Goal: Task Accomplishment & Management: Use online tool/utility

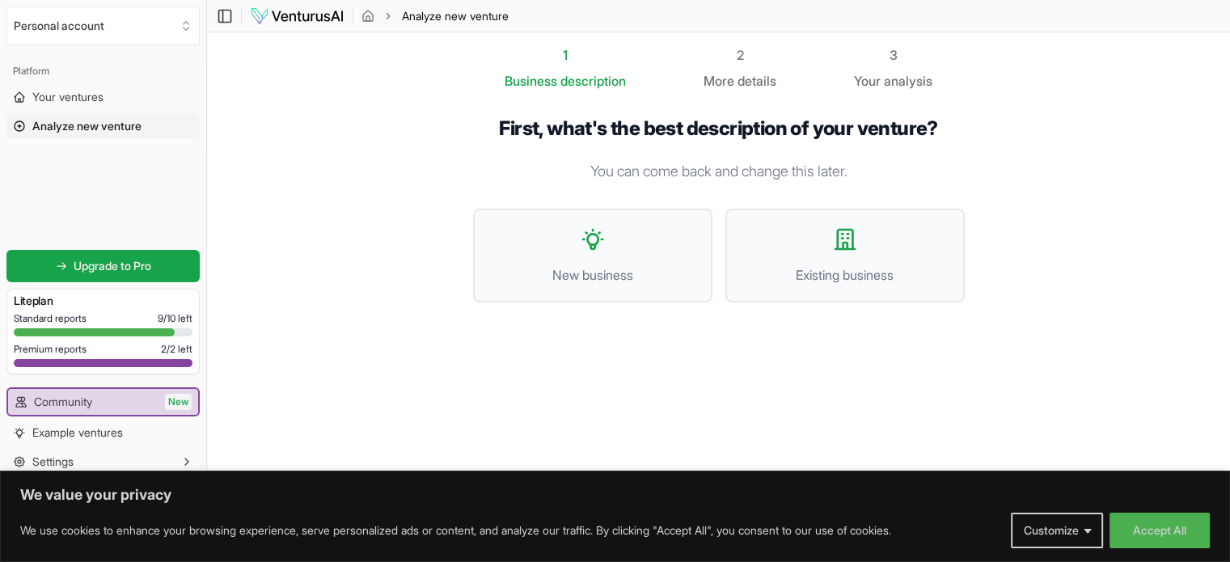
click at [74, 90] on span "Your ventures" at bounding box center [67, 97] width 71 height 16
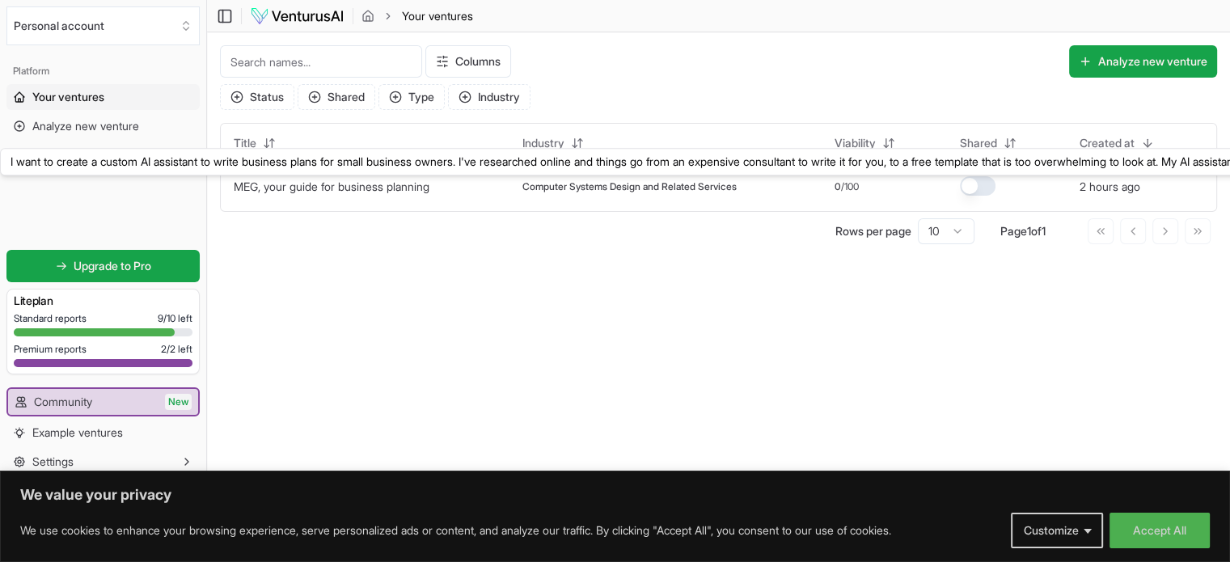
click at [375, 188] on link "MEG, your guide for business planning" at bounding box center [332, 187] width 196 height 14
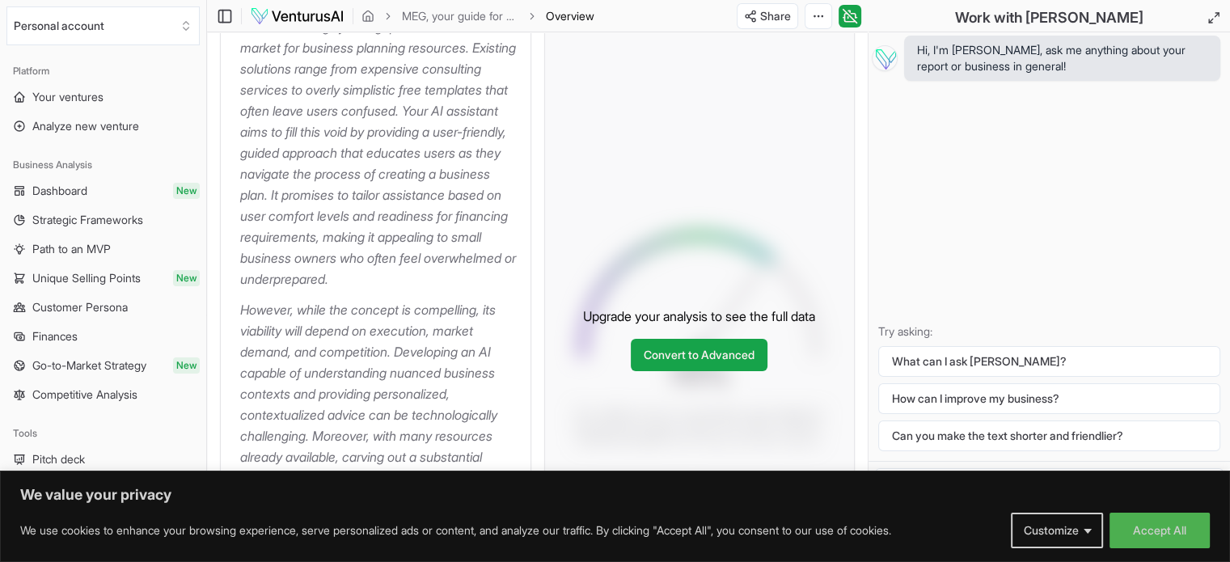
scroll to position [323, 0]
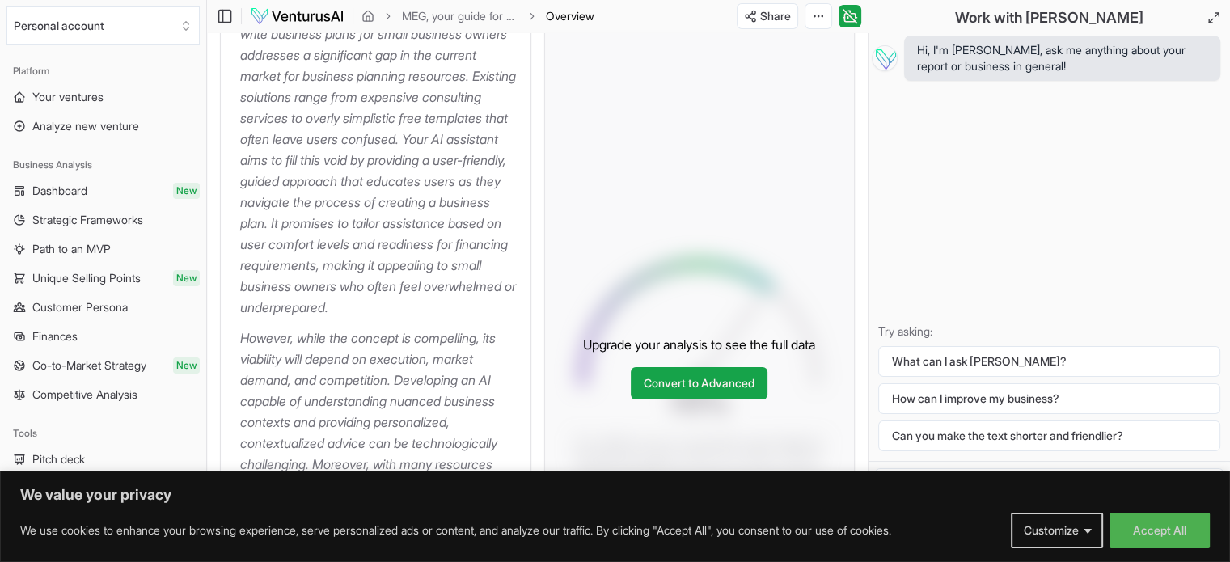
click at [659, 385] on link "Convert to Advanced" at bounding box center [699, 383] width 137 height 32
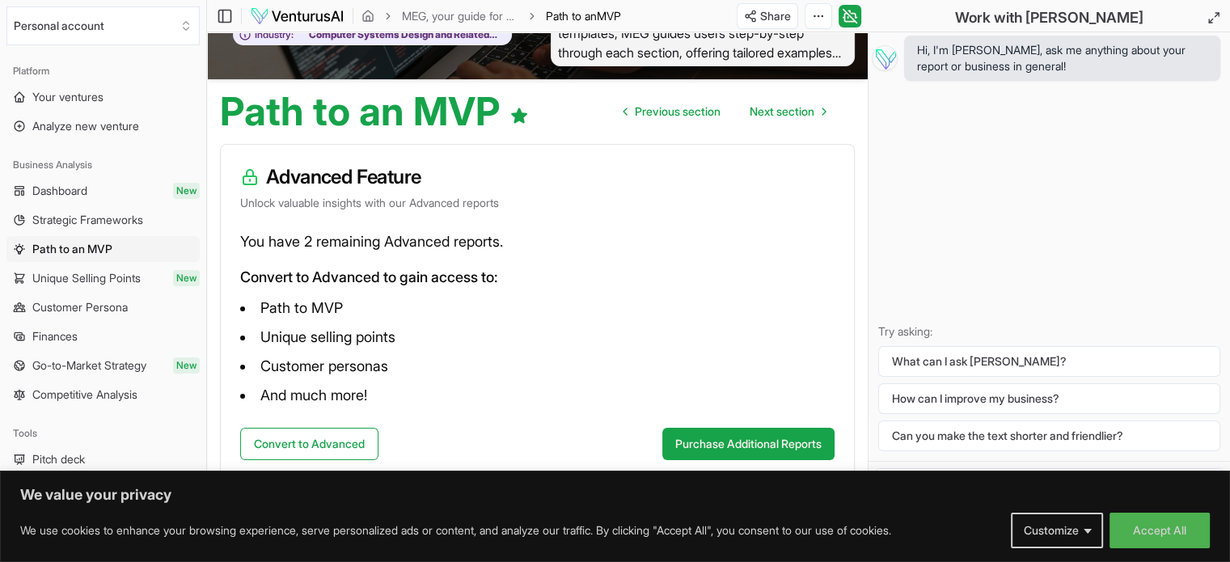
scroll to position [116, 0]
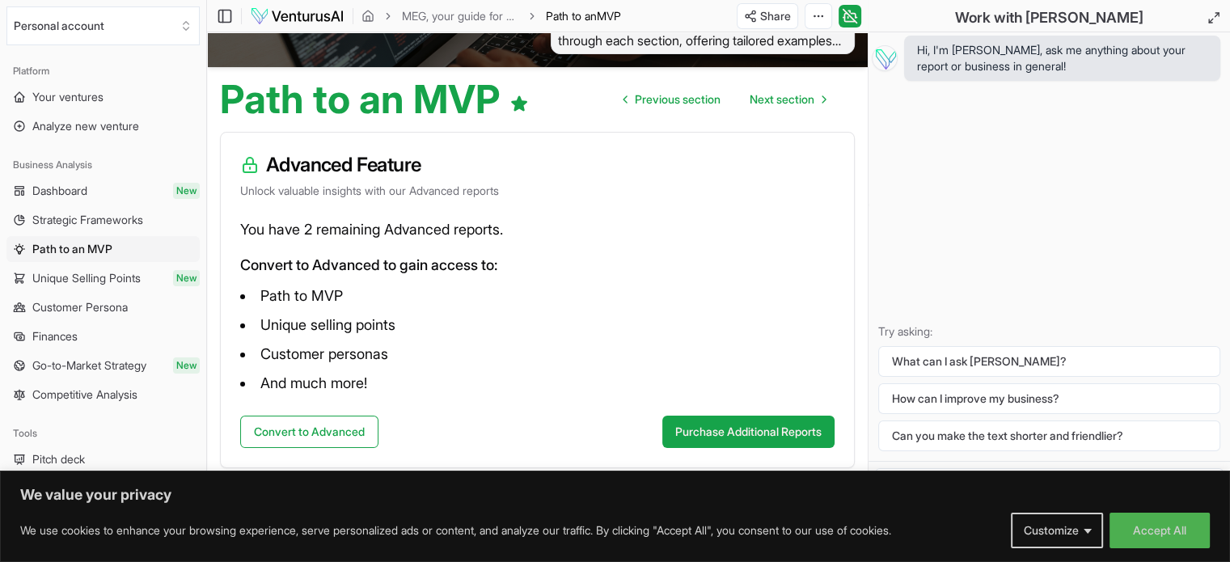
click at [319, 433] on button "Convert to Advanced" at bounding box center [309, 432] width 138 height 32
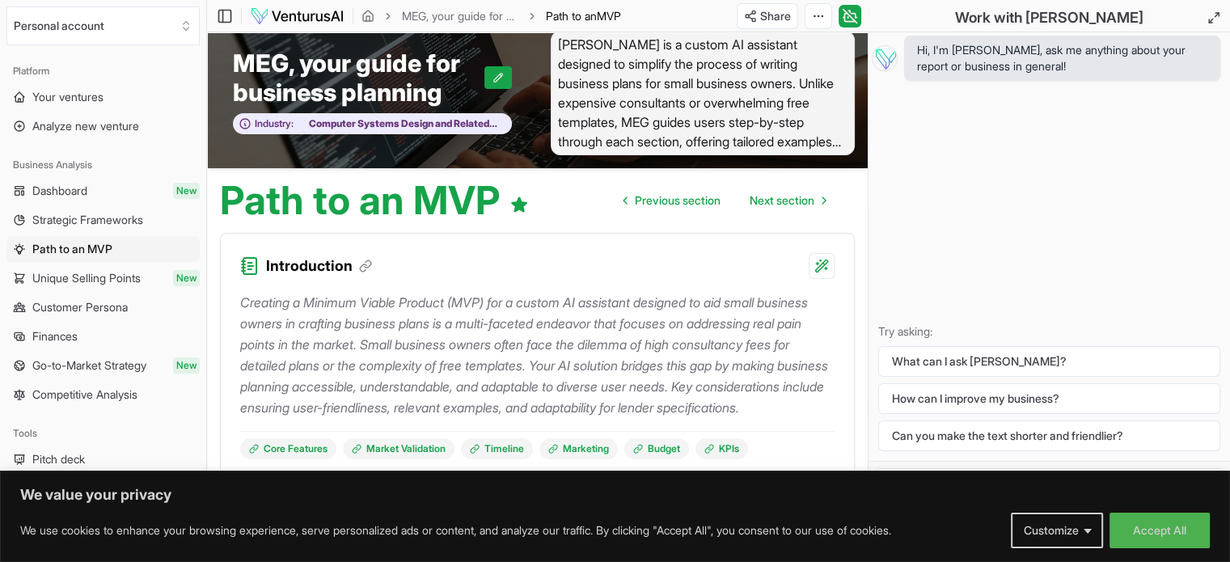
scroll to position [0, 0]
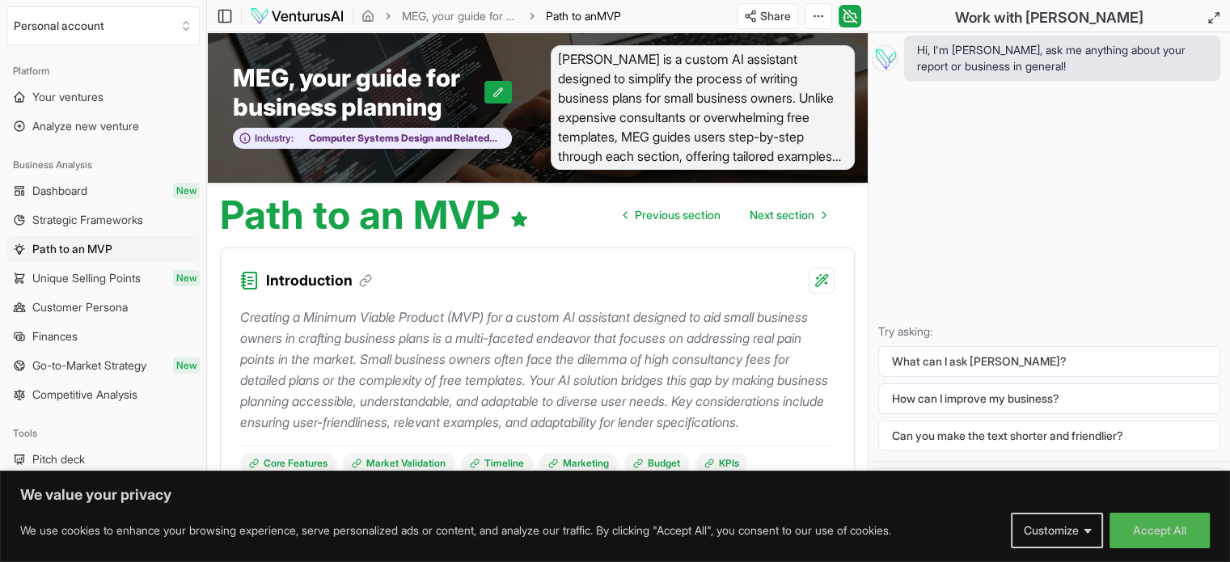
click at [657, 213] on span "Previous section" at bounding box center [678, 215] width 86 height 16
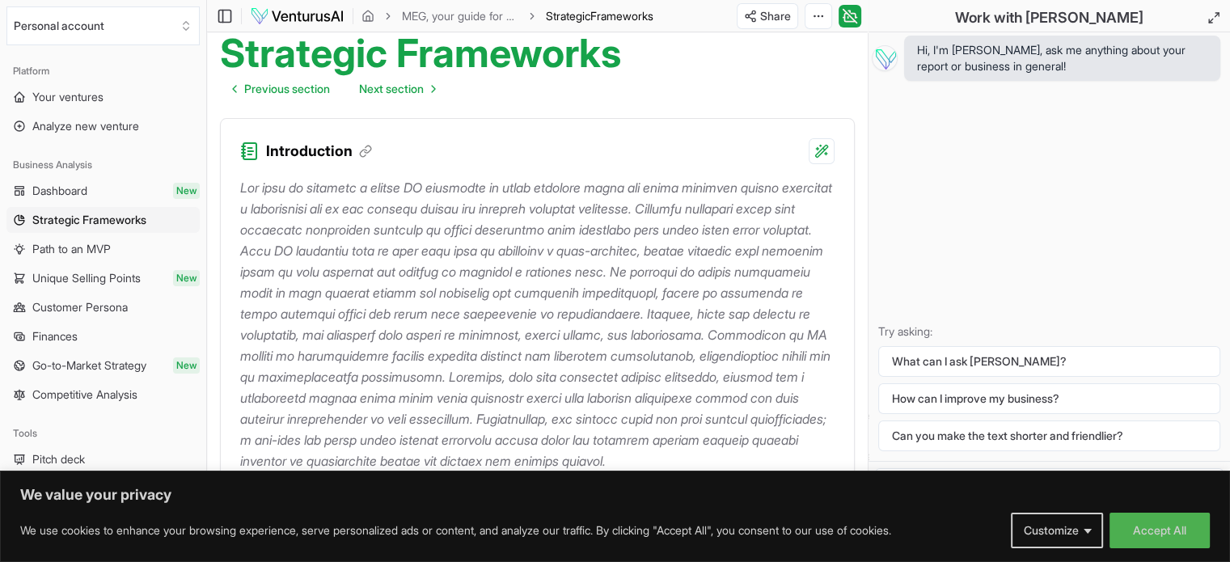
scroll to position [81, 0]
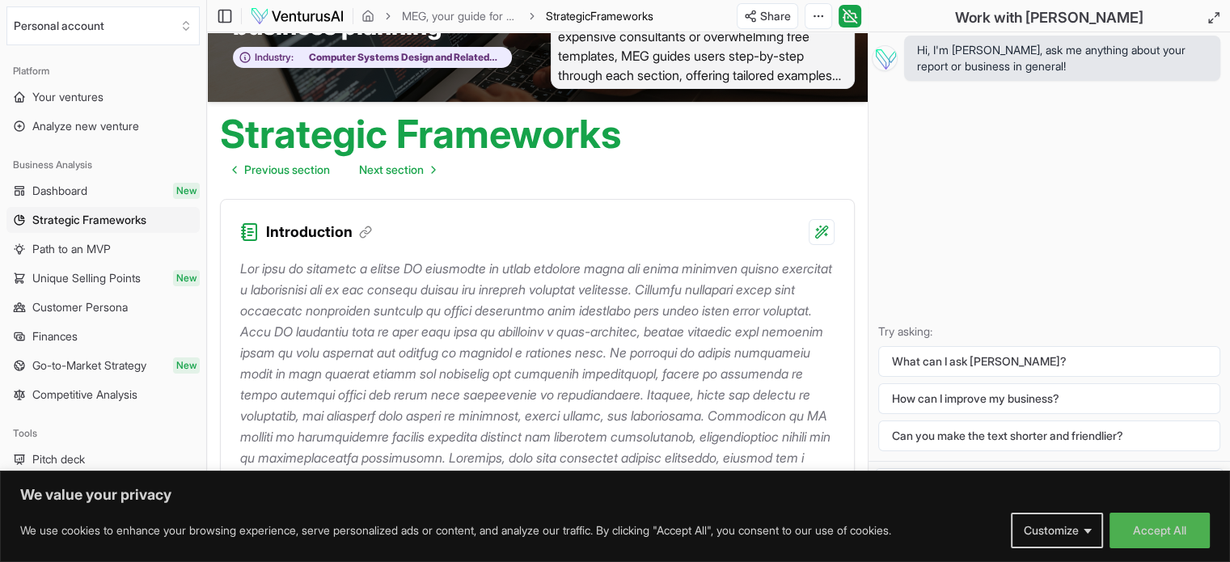
click at [259, 171] on span "Previous section" at bounding box center [287, 170] width 86 height 16
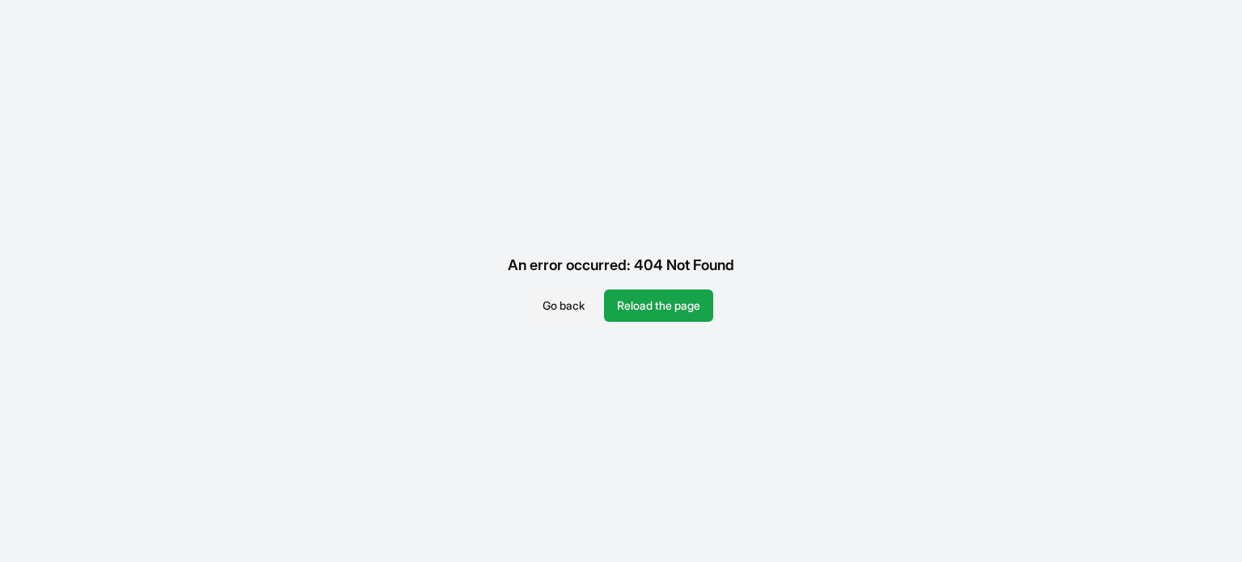
click at [657, 302] on button "Reload the page" at bounding box center [658, 305] width 109 height 32
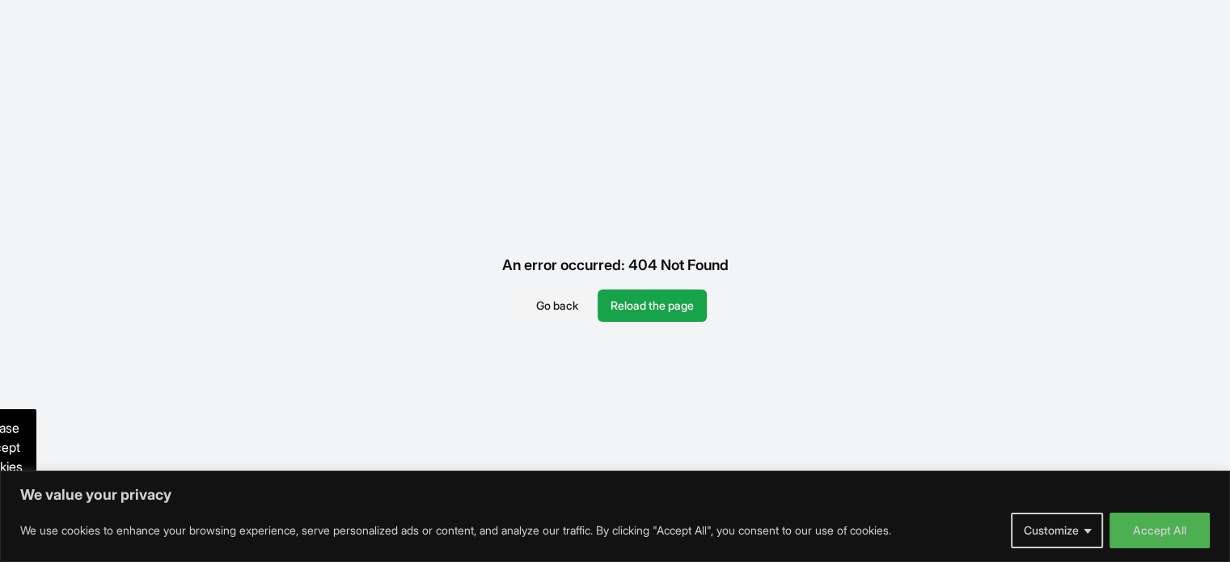
click at [566, 306] on button "Go back" at bounding box center [557, 305] width 68 height 32
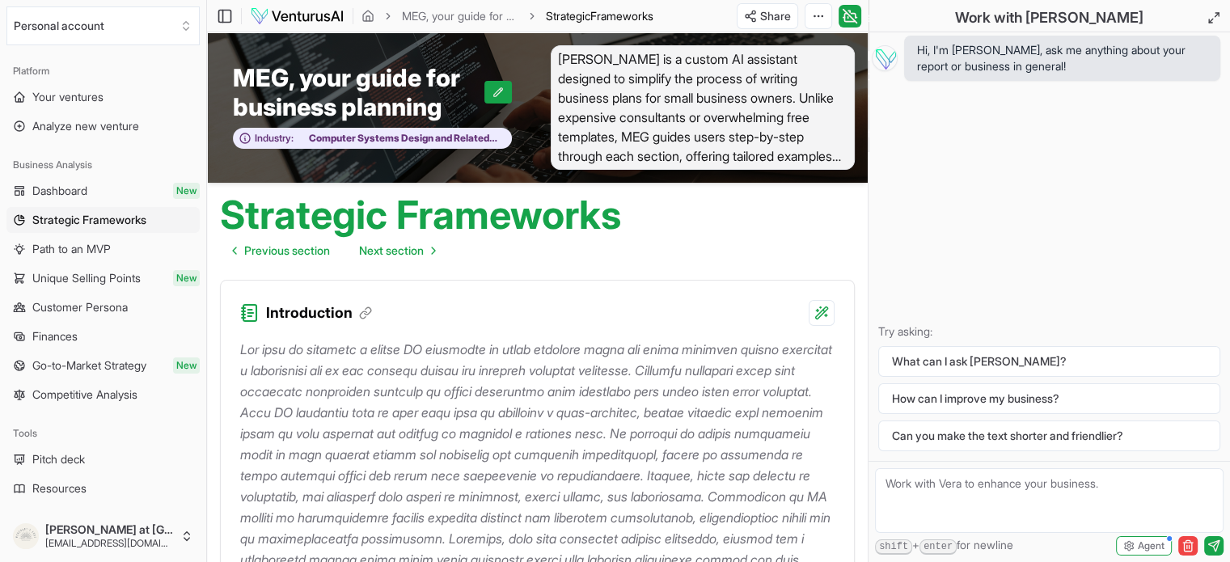
click at [51, 190] on span "Dashboard" at bounding box center [59, 191] width 55 height 16
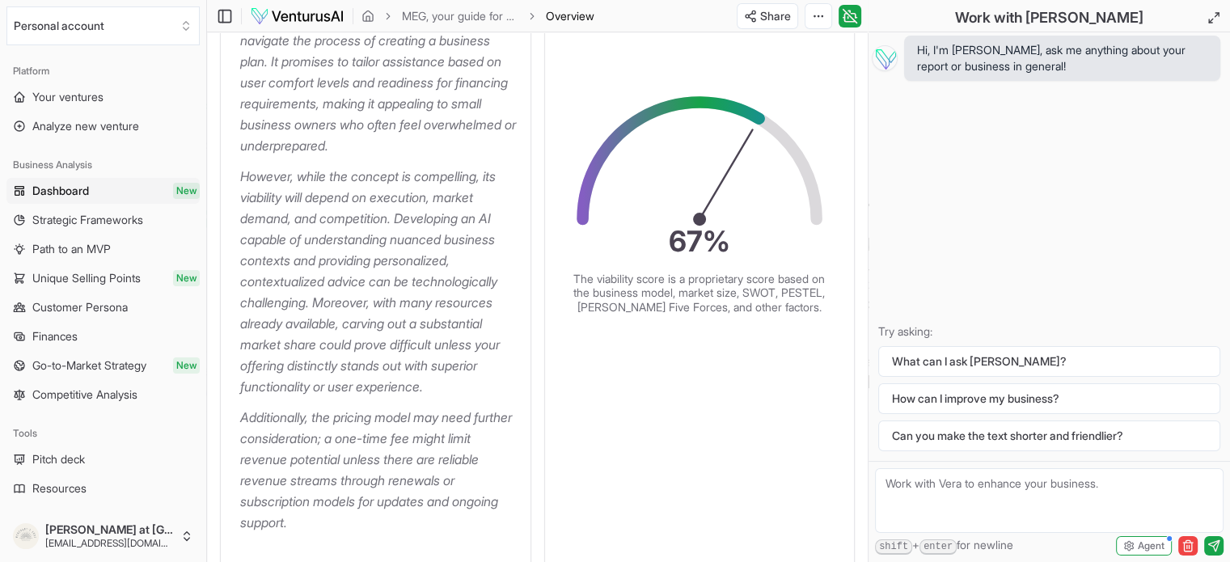
scroll to position [566, 0]
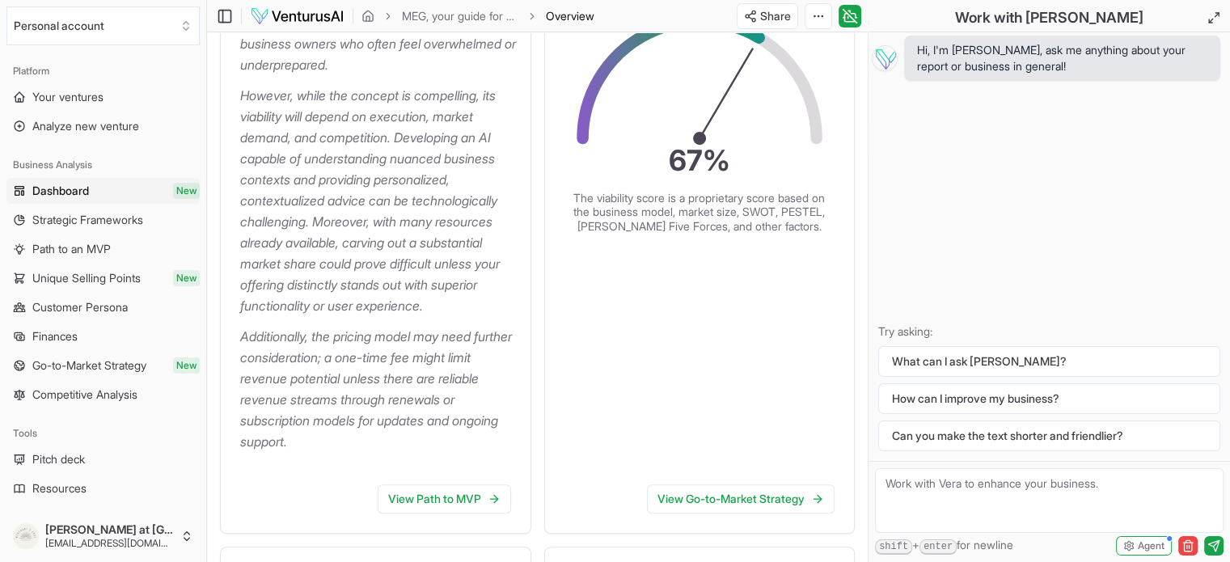
click at [755, 513] on link "View Go-to-Market Strategy" at bounding box center [741, 498] width 188 height 29
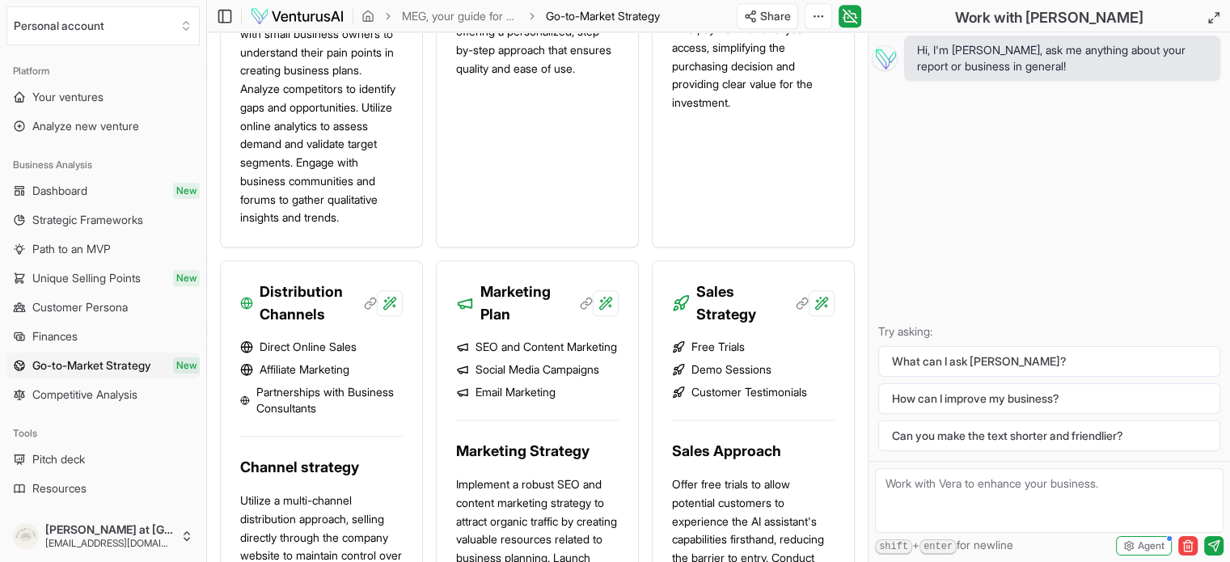
scroll to position [1294, 0]
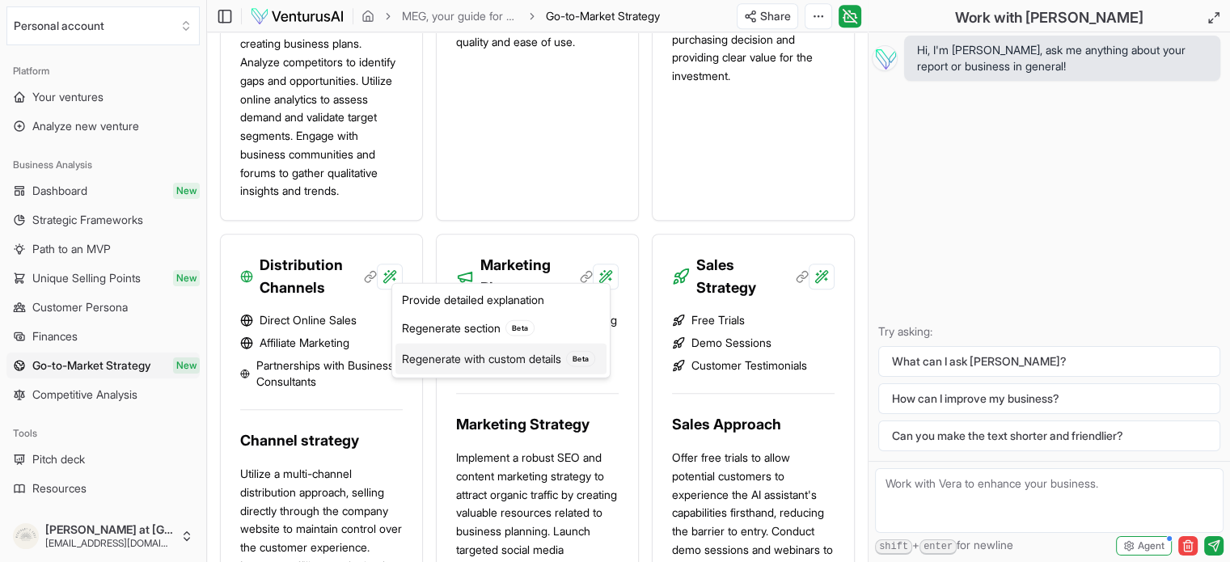
click at [516, 353] on div "Regenerate with custom details Beta" at bounding box center [500, 359] width 211 height 31
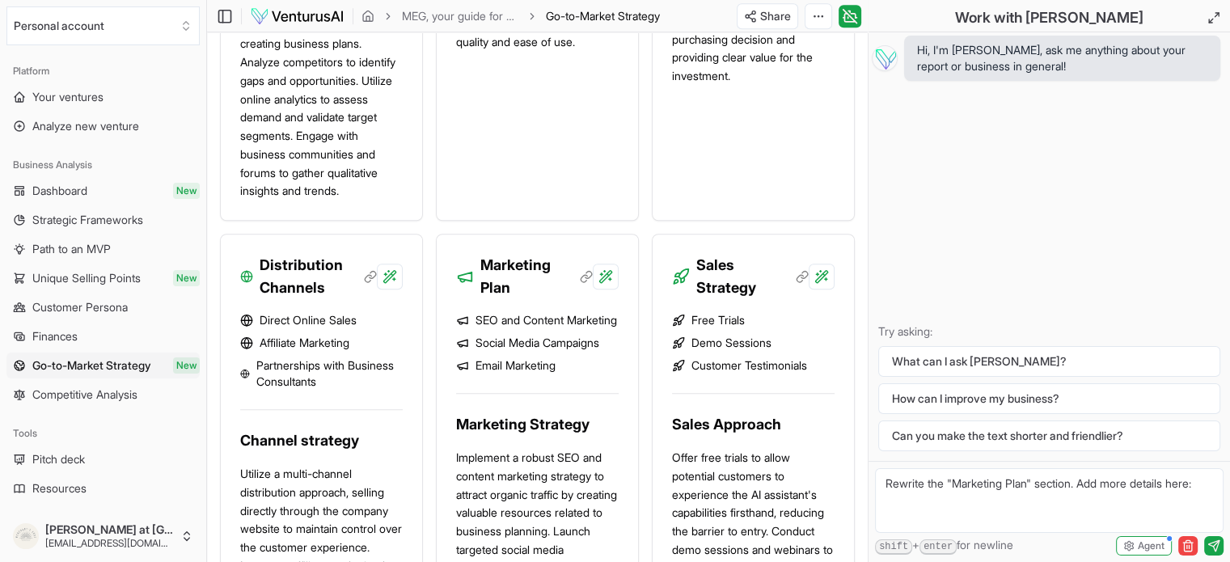
click at [969, 495] on textarea "Rewrite the "Marketing Plan" section. Add more details here:" at bounding box center [1049, 500] width 349 height 65
click at [897, 489] on textarea "Rewrite the "Marketing Plan" section. Add more details here:" at bounding box center [1049, 500] width 349 height 65
click at [914, 488] on textarea "Rewrite the "Marketing Plan" section. Add more details here:" at bounding box center [1049, 500] width 349 height 65
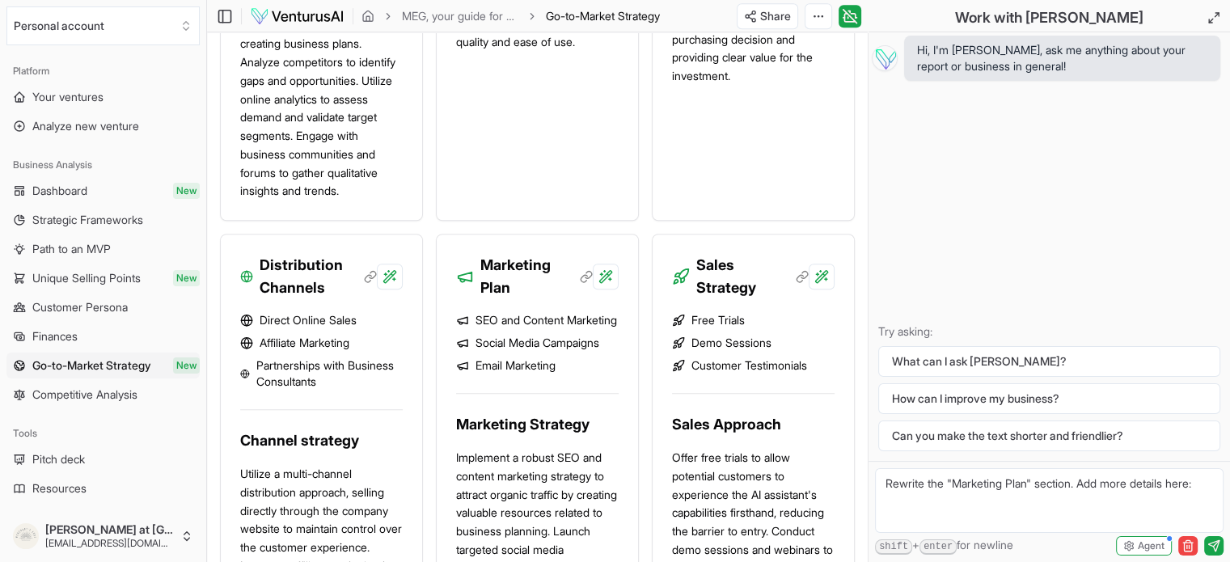
click at [914, 488] on textarea "Rewrite the "Marketing Plan" section. Add more details here:" at bounding box center [1049, 500] width 349 height 65
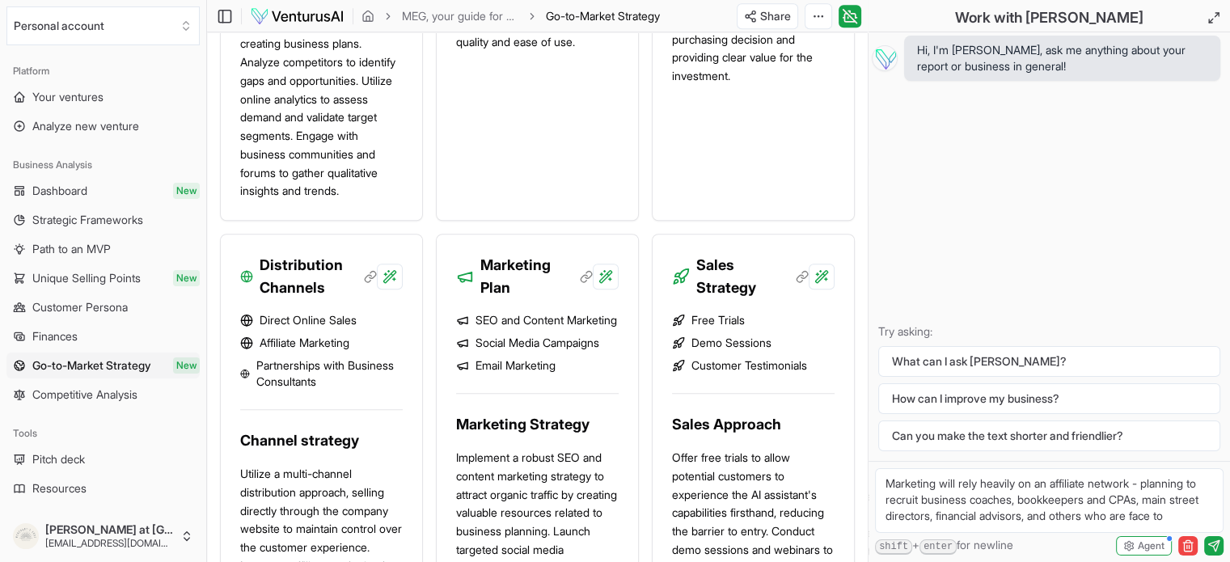
scroll to position [6, 0]
type textarea "Marketing will rely heavily on an affiliate network - planning to recruit busin…"
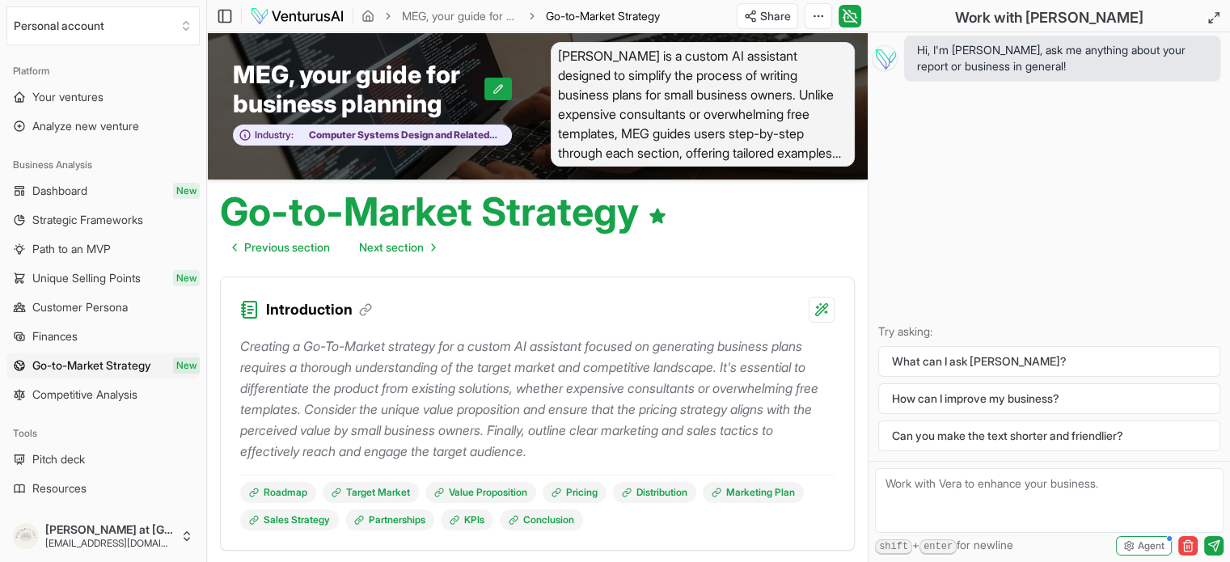
scroll to position [0, 0]
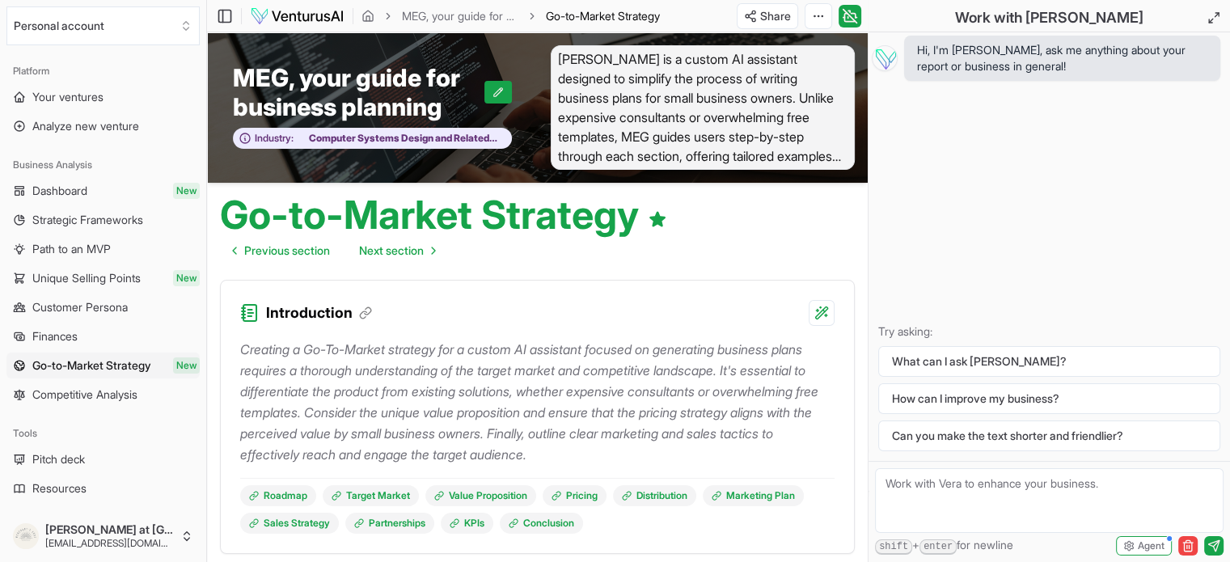
click at [962, 483] on textarea at bounding box center [1049, 500] width 349 height 65
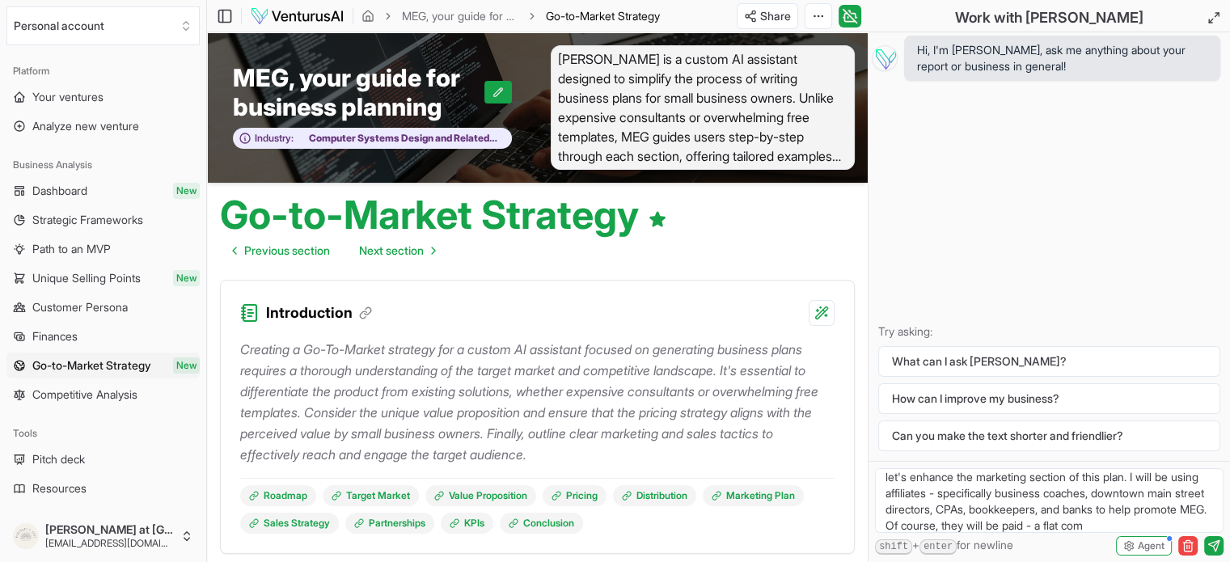
scroll to position [23, 0]
type textarea "let's enhance the marketing section of this plan. I will be using affiliates - …"
click at [1208, 544] on icon "submit" at bounding box center [1213, 545] width 11 height 11
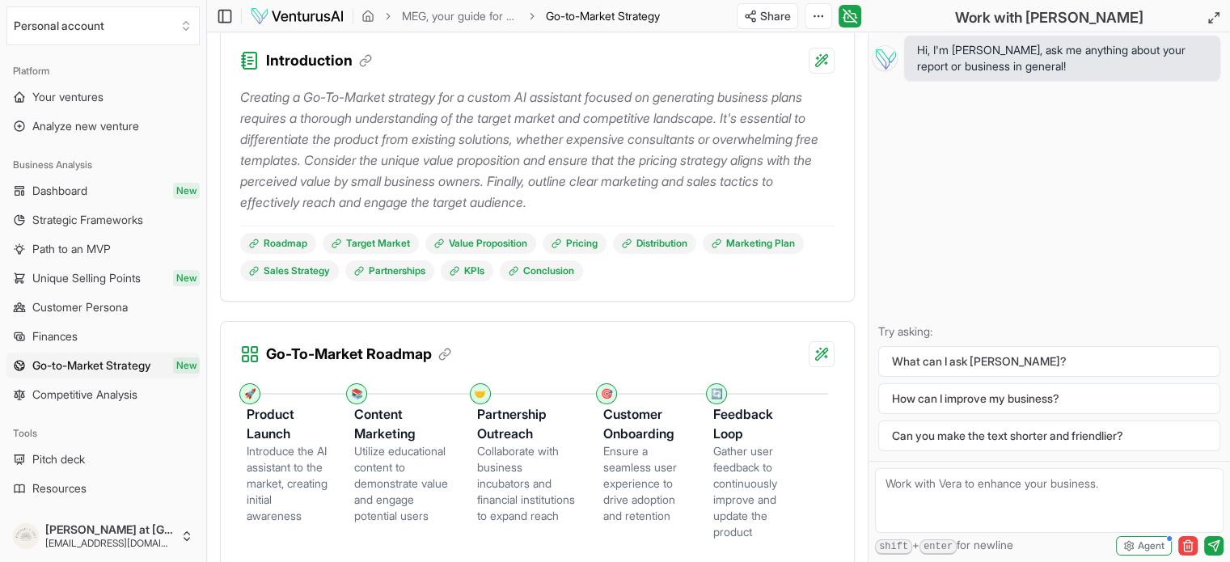
scroll to position [0, 0]
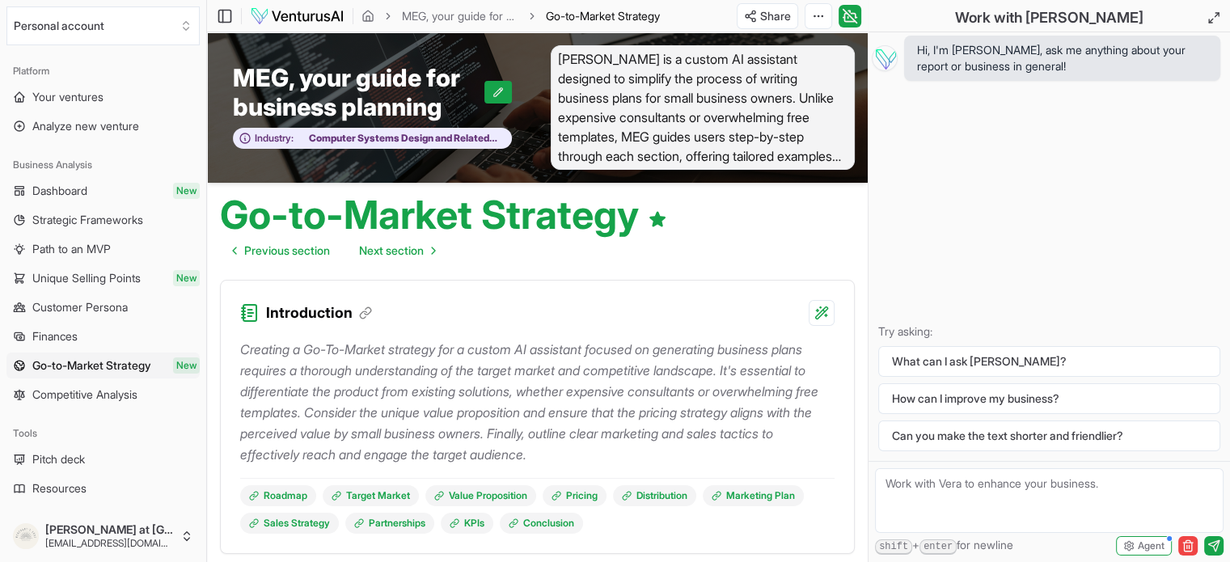
click at [1050, 68] on span "Hi, I'm [PERSON_NAME], ask me anything about your report or business in general!" at bounding box center [1062, 58] width 290 height 32
click at [993, 336] on p "Try asking:" at bounding box center [1049, 331] width 342 height 16
click at [58, 187] on span "Dashboard" at bounding box center [59, 191] width 55 height 16
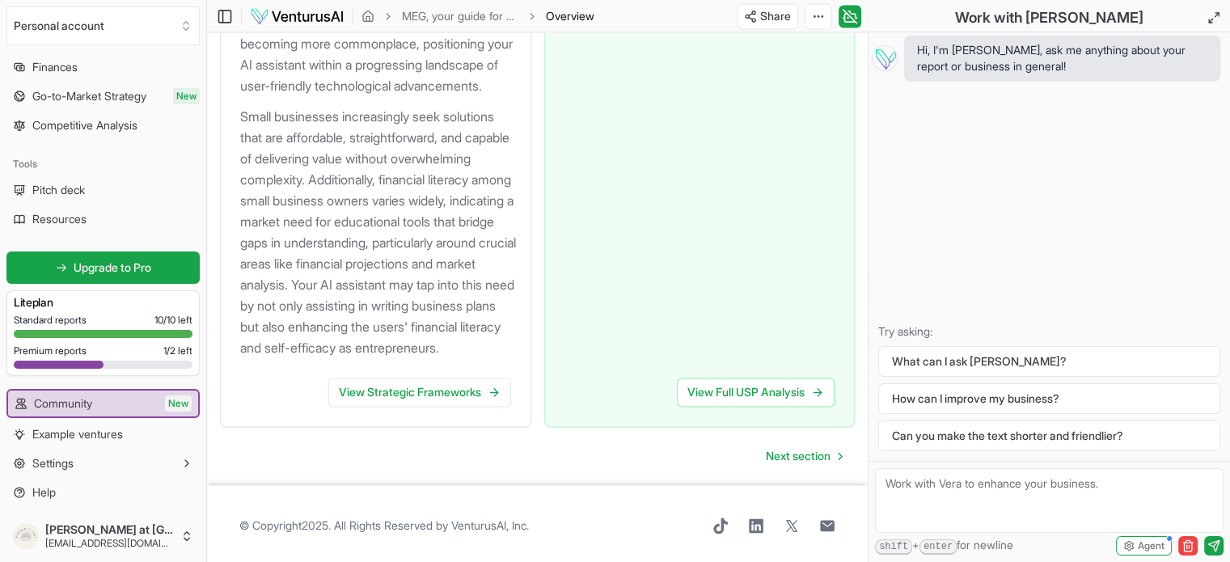
scroll to position [2544, 0]
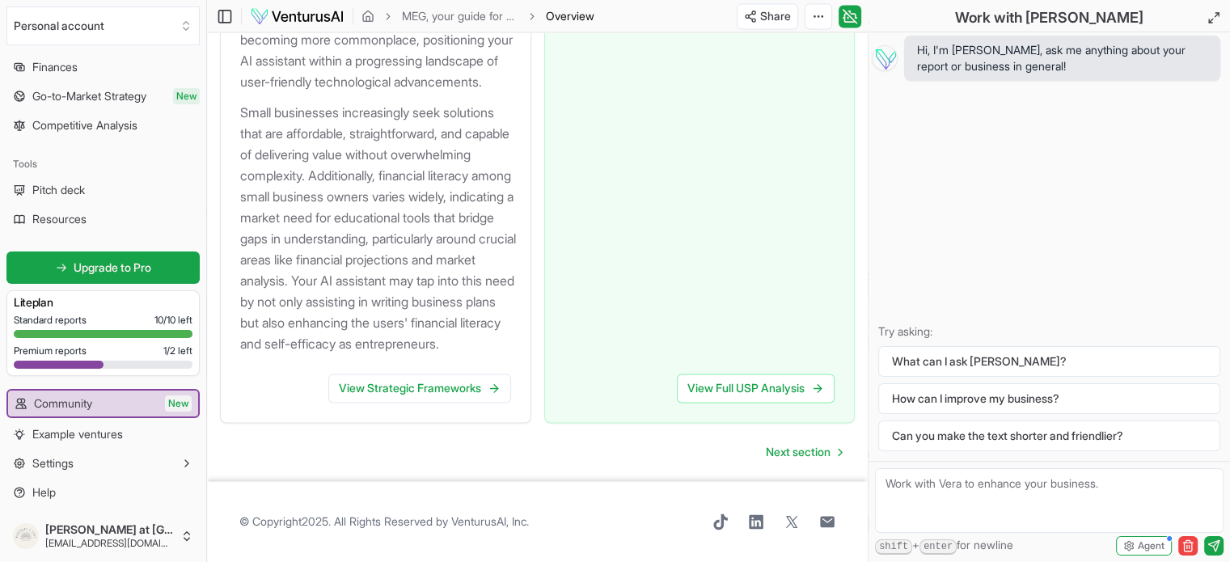
click at [721, 397] on link "View Full USP Analysis" at bounding box center [756, 388] width 158 height 29
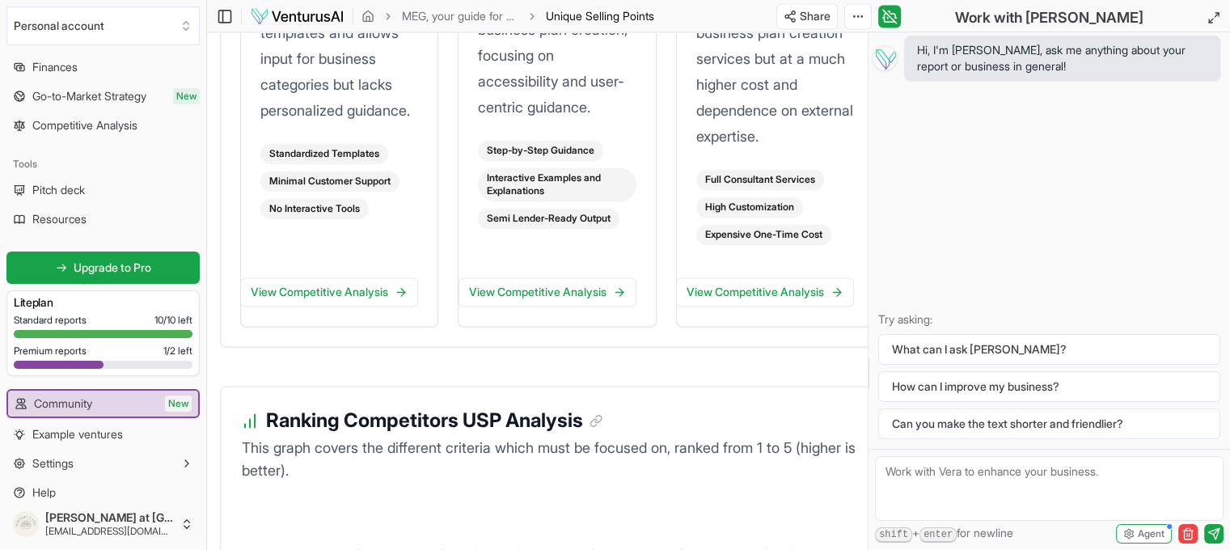
scroll to position [2668, 0]
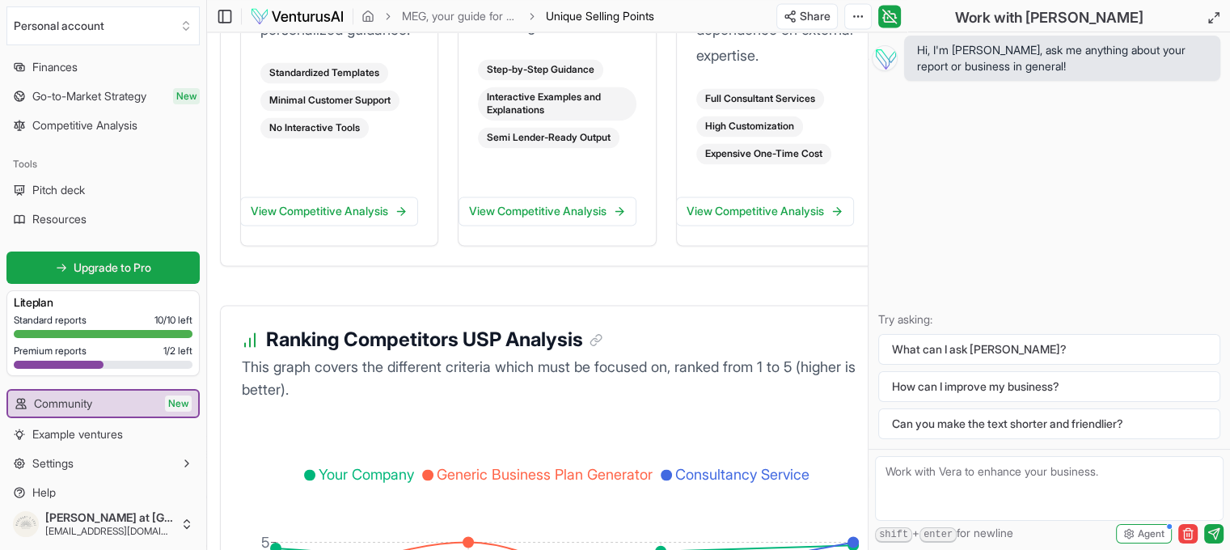
click at [534, 226] on link "View Competitive Analysis" at bounding box center [547, 210] width 178 height 29
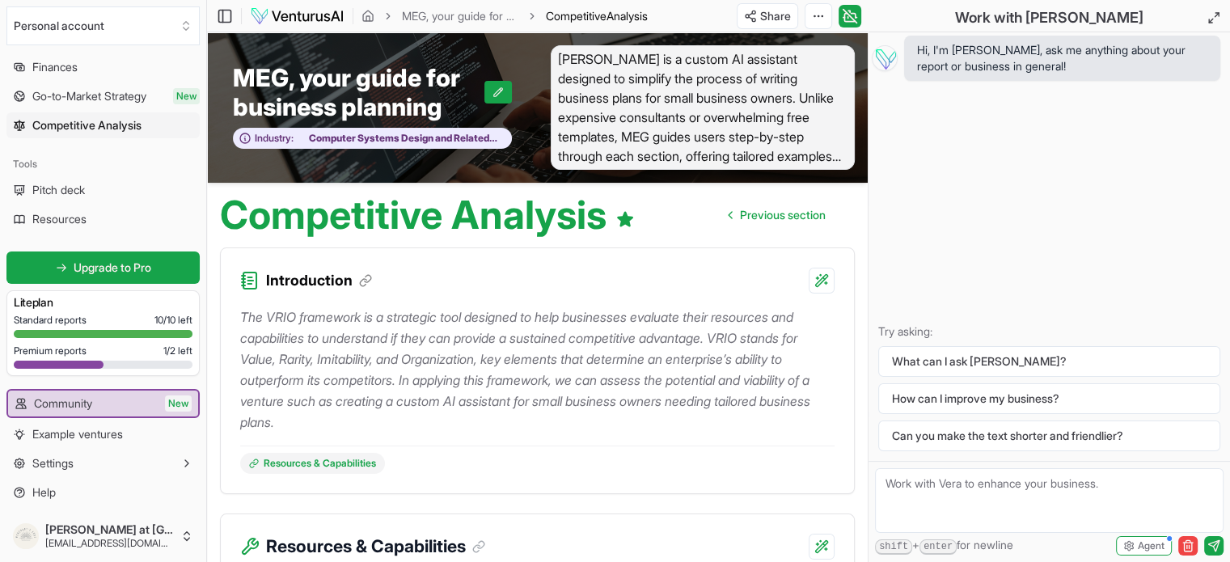
click at [773, 9] on html "Personal account Platform Your ventures Analyze new venture Business Analysis D…" at bounding box center [615, 281] width 1230 height 562
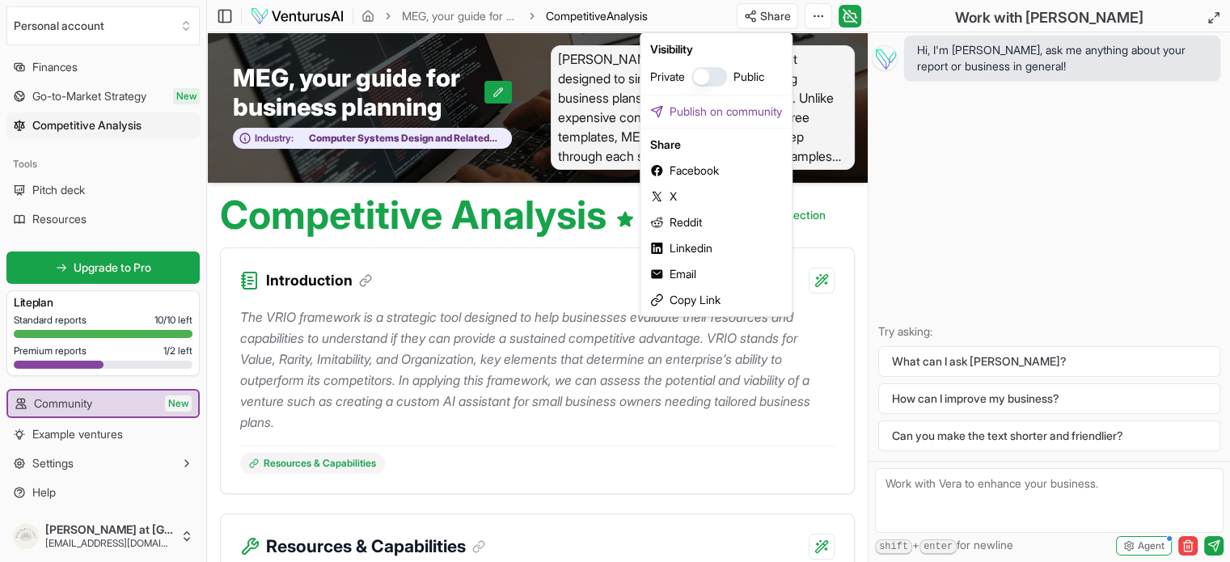
click at [814, 13] on html "Personal account Platform Your ventures Analyze new venture Business Analysis D…" at bounding box center [615, 281] width 1230 height 562
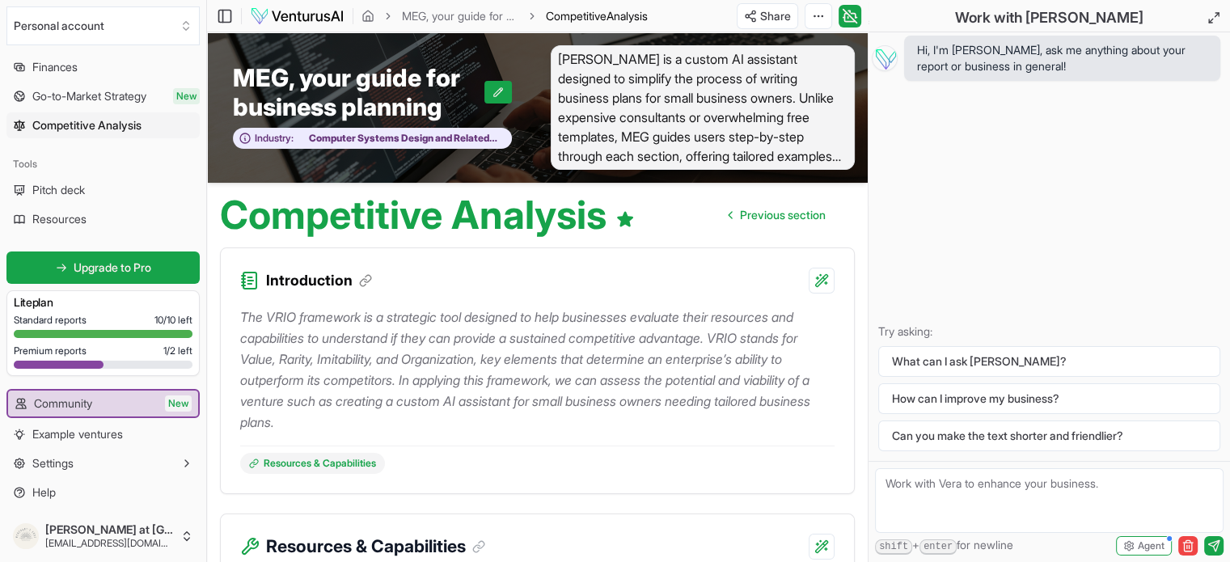
click at [814, 13] on html "Personal account Platform Your ventures Analyze new venture Business Analysis D…" at bounding box center [615, 281] width 1230 height 562
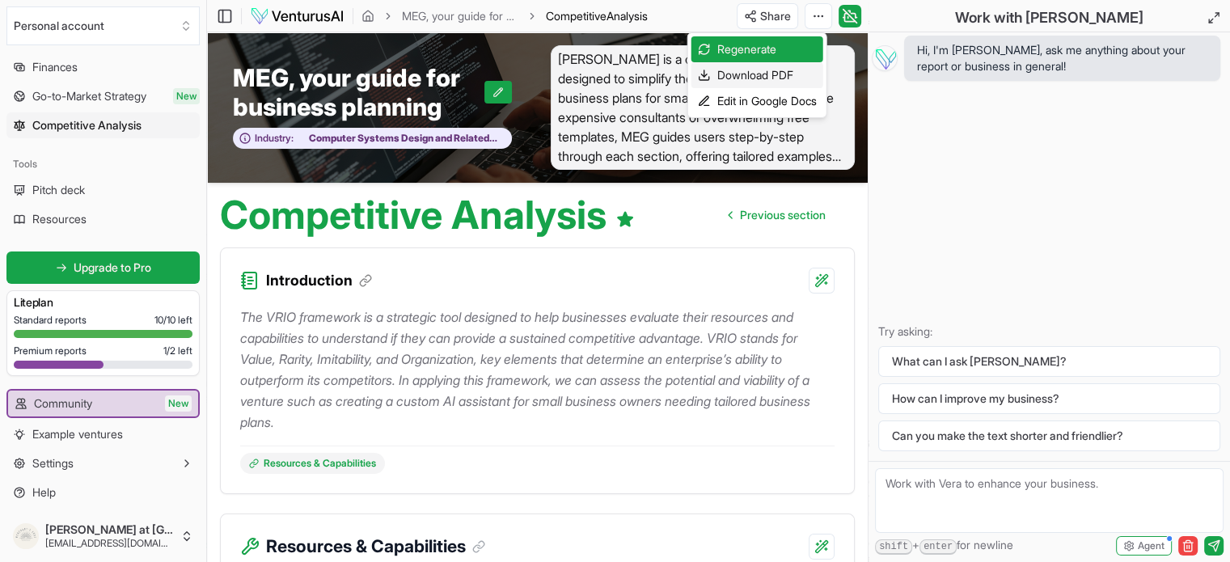
click at [735, 71] on div "Download PDF" at bounding box center [757, 75] width 132 height 26
